Goal: Find specific page/section

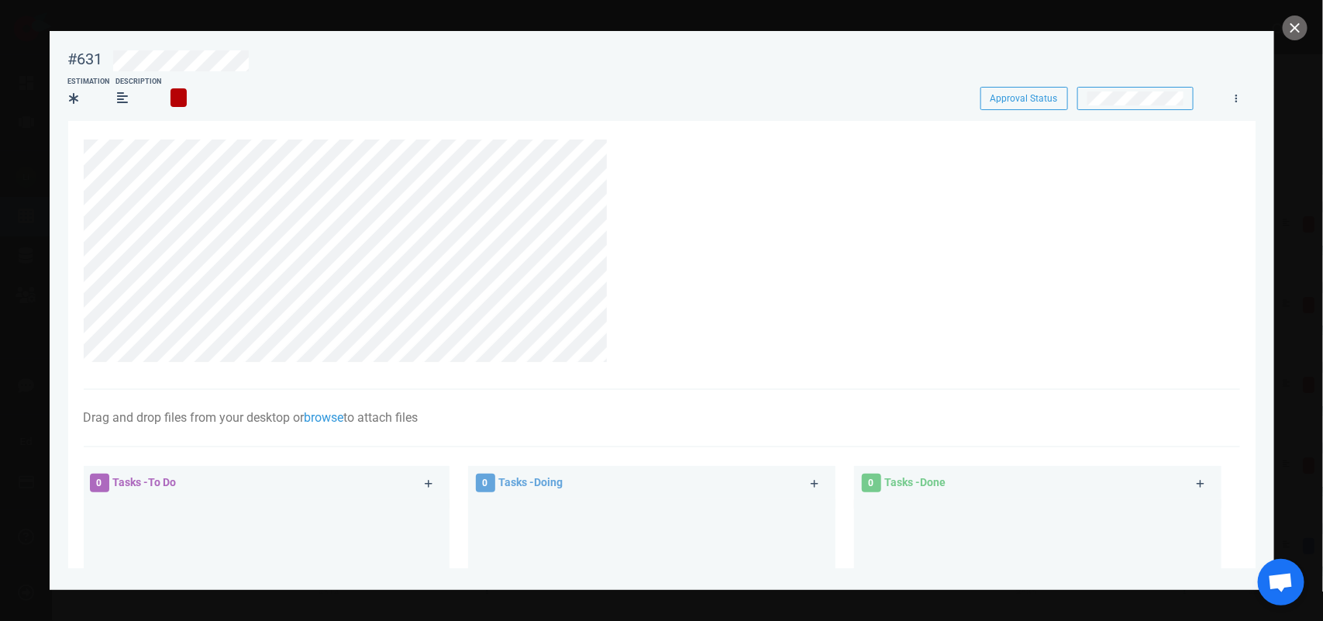
scroll to position [70, 0]
click at [622, 152] on icon at bounding box center [621, 148] width 9 height 9
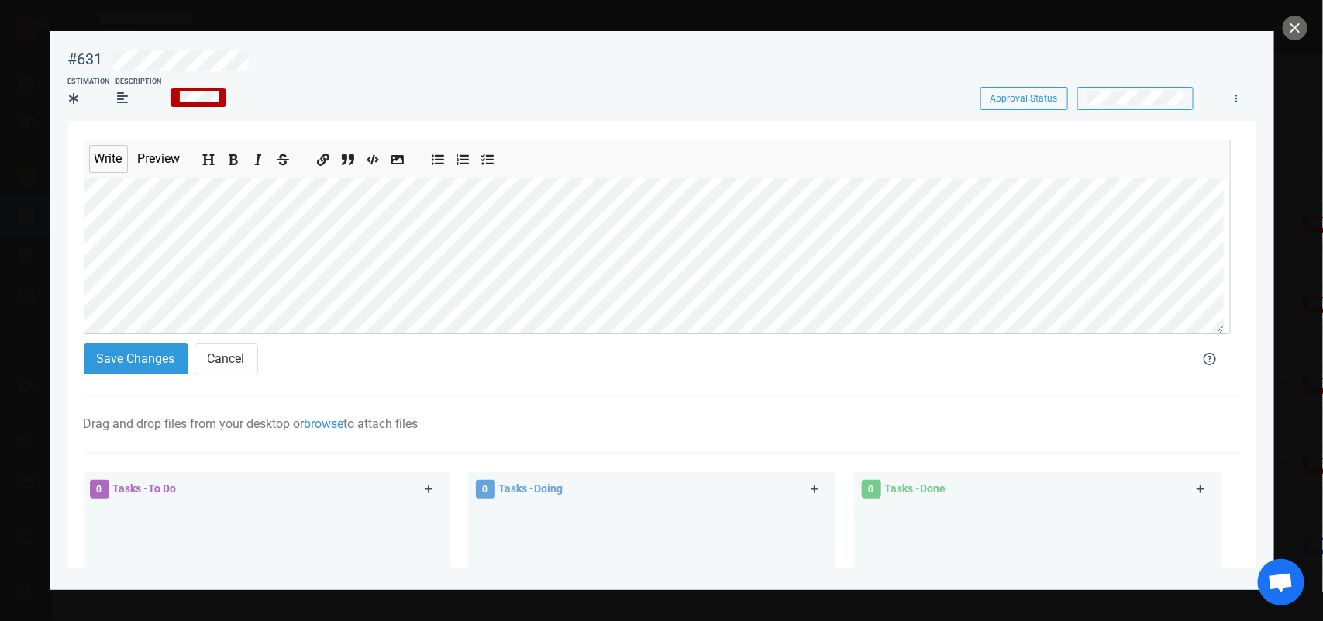
scroll to position [83, 0]
click at [153, 351] on button "Save Changes" at bounding box center [136, 358] width 105 height 31
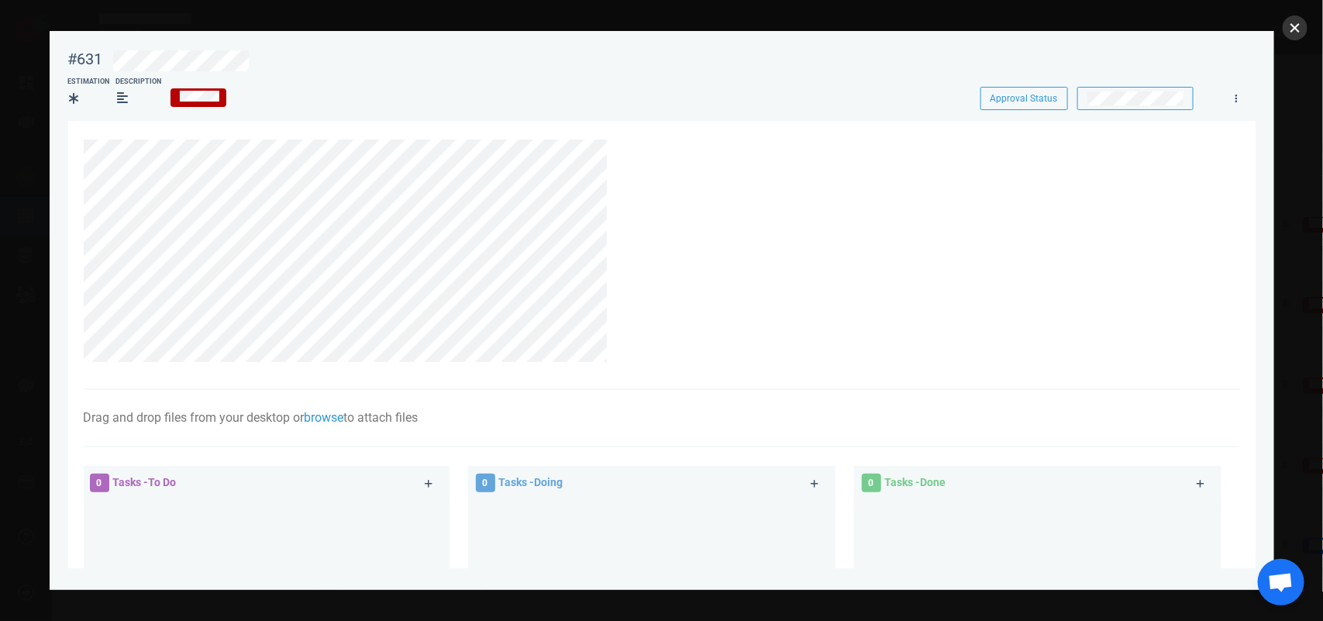
click at [1292, 29] on button "close" at bounding box center [1294, 27] width 25 height 25
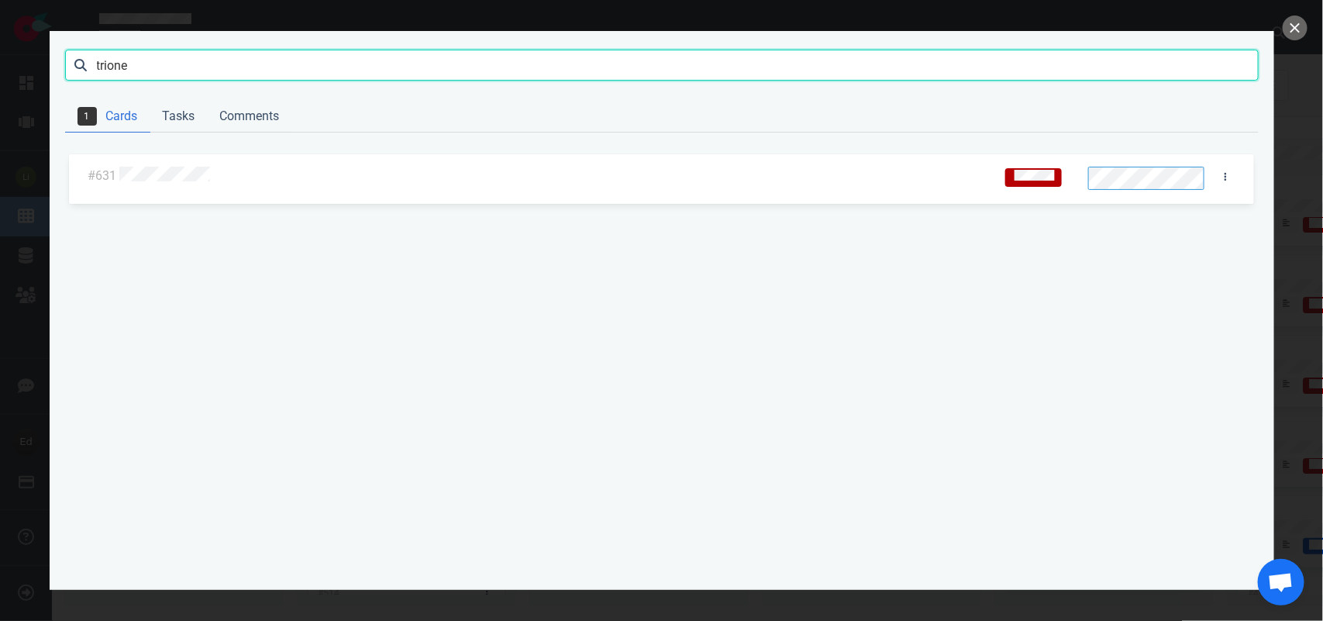
click at [112, 57] on input "trione" at bounding box center [661, 65] width 1193 height 31
type input "A"
type input "[PERSON_NAME]"
click button "Search" at bounding box center [0, 0] width 0 height 0
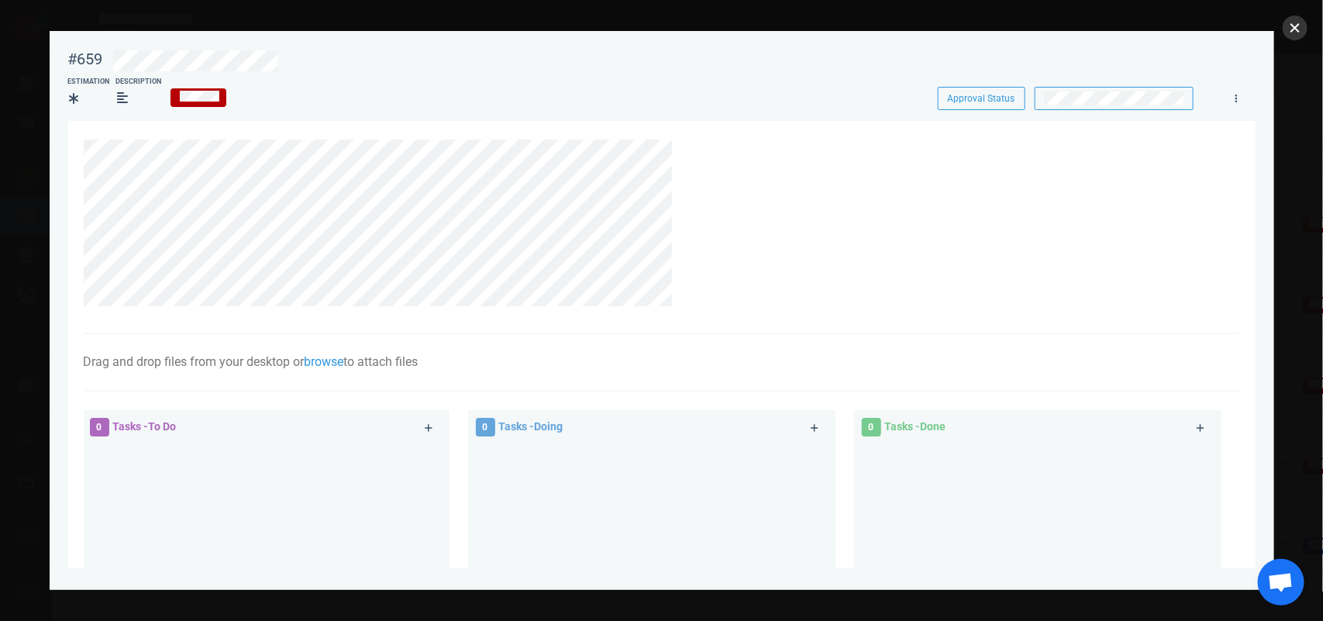
click at [1302, 25] on button "close" at bounding box center [1294, 27] width 25 height 25
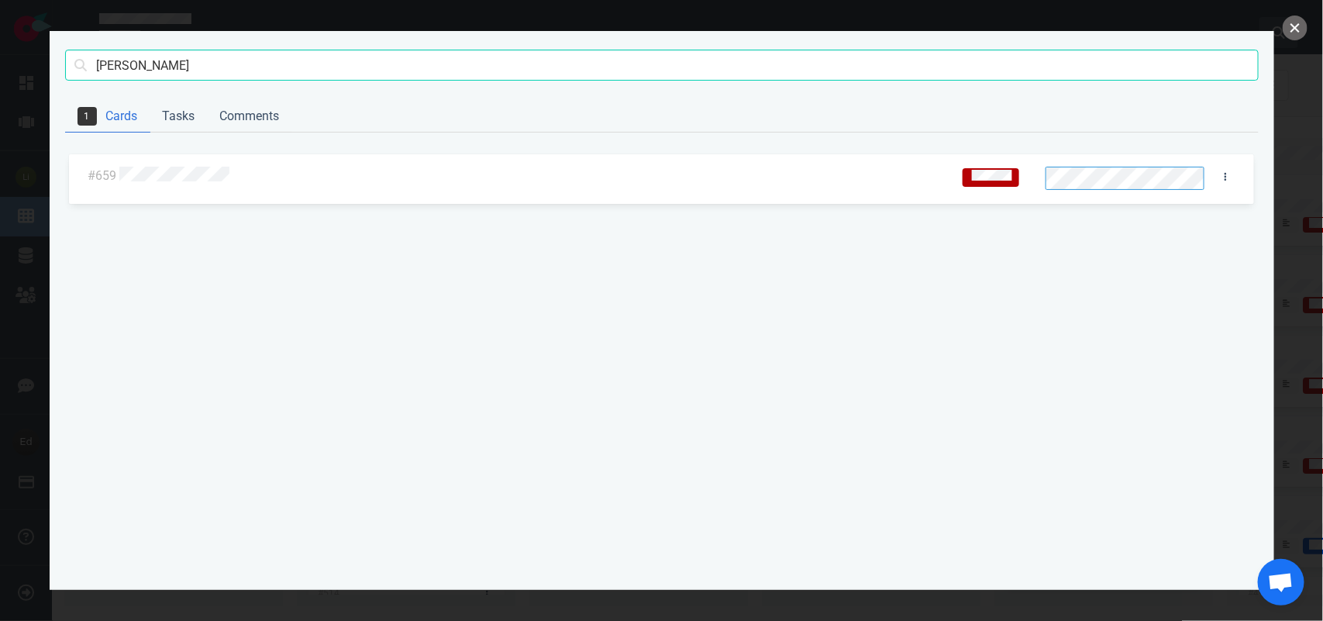
click at [1295, 18] on button "close" at bounding box center [1294, 27] width 25 height 25
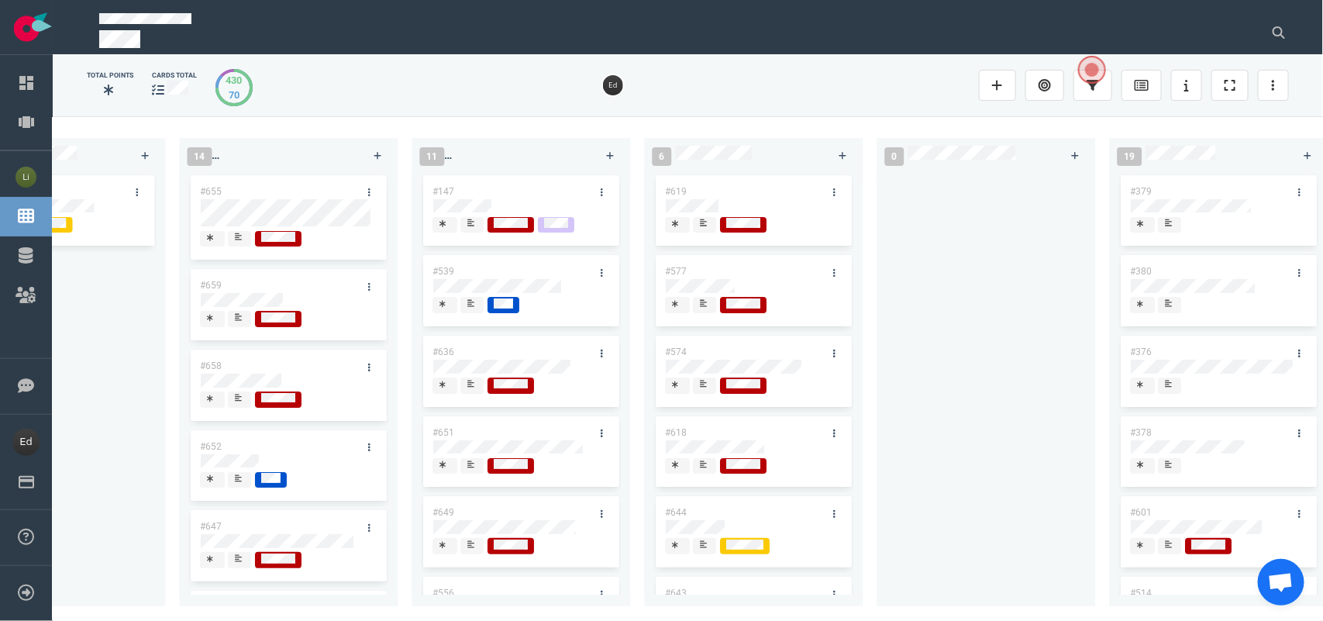
scroll to position [0, 1118]
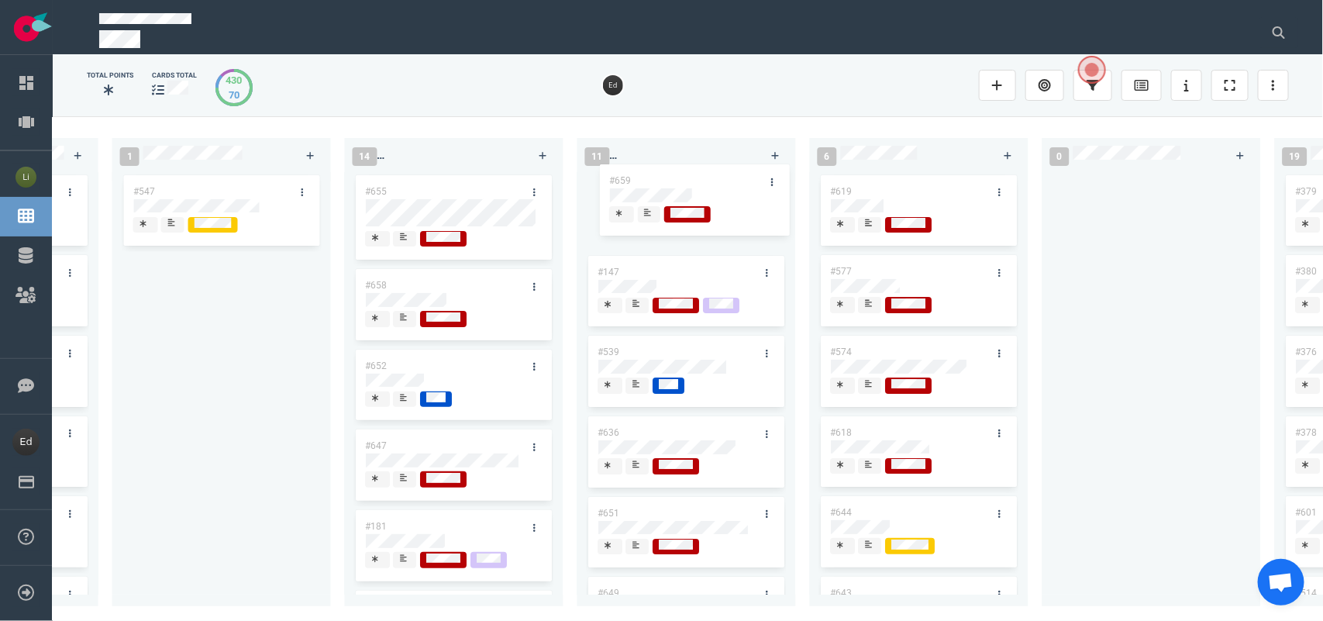
drag, startPoint x: 393, startPoint y: 288, endPoint x: 637, endPoint y: 184, distance: 265.5
click at [637, 184] on div "0 4 #664 #663 #662 #653 14 #661 #656 #641 #639 #634 #635 #608 #611 #602 3 #482 …" at bounding box center [688, 368] width 1270 height 504
click at [1273, 21] on button at bounding box center [1278, 32] width 39 height 31
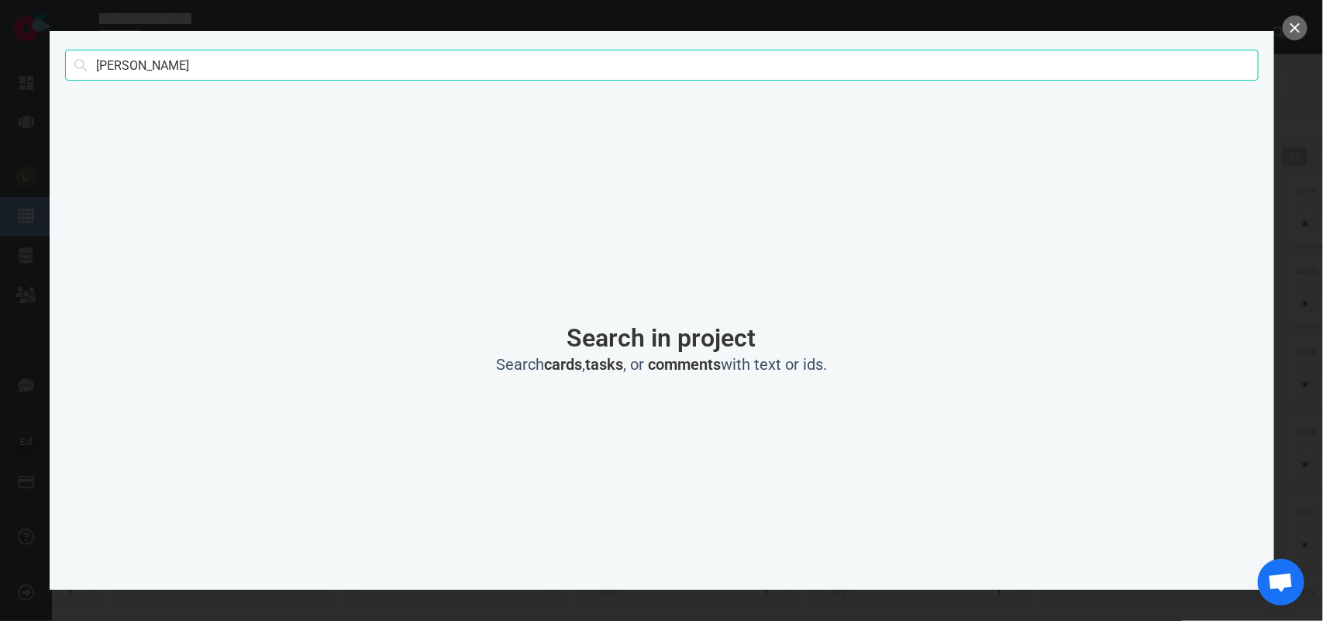
click at [143, 70] on input "[PERSON_NAME]" at bounding box center [661, 65] width 1193 height 31
type input "[PERSON_NAME]"
click button "Search" at bounding box center [0, 0] width 0 height 0
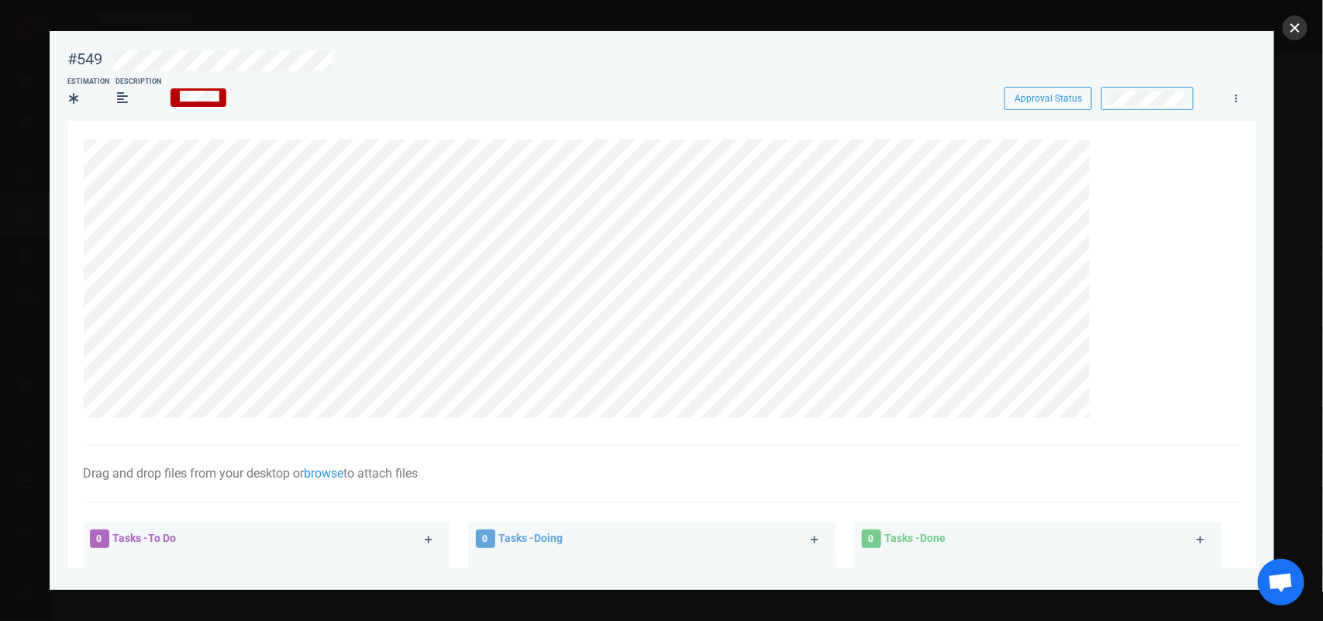
click at [1298, 22] on button "close" at bounding box center [1294, 27] width 25 height 25
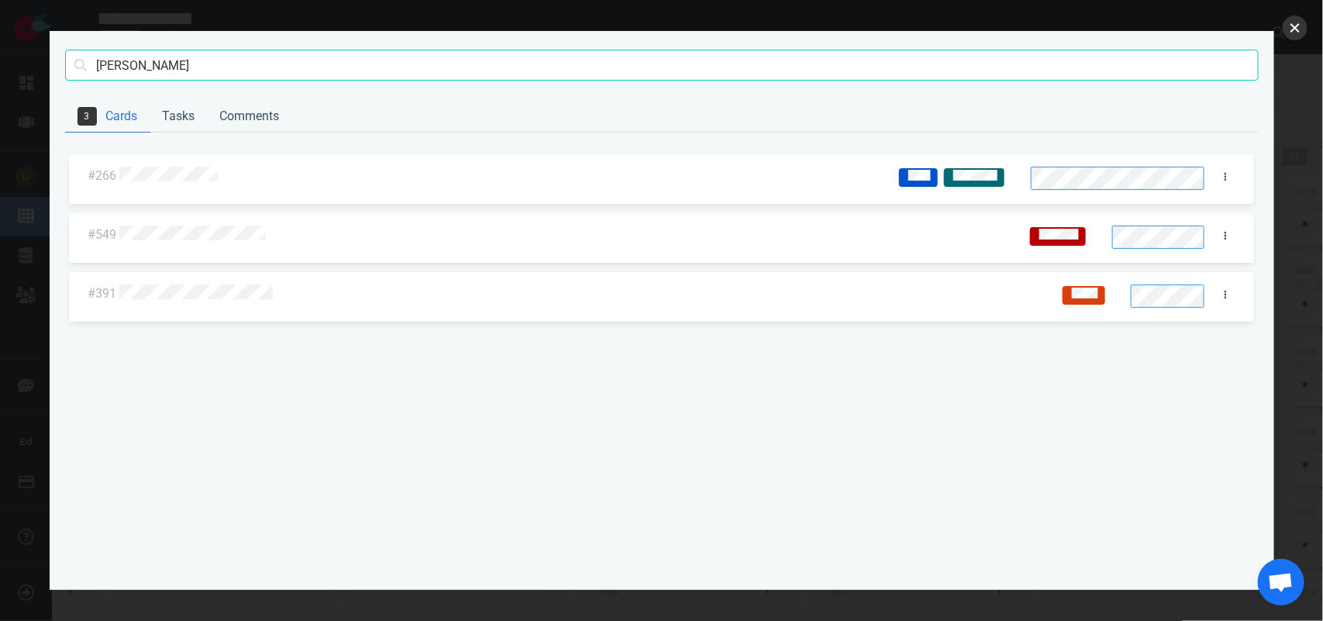
click at [1298, 23] on button "close" at bounding box center [1294, 27] width 25 height 25
